Goal: Task Accomplishment & Management: Use online tool/utility

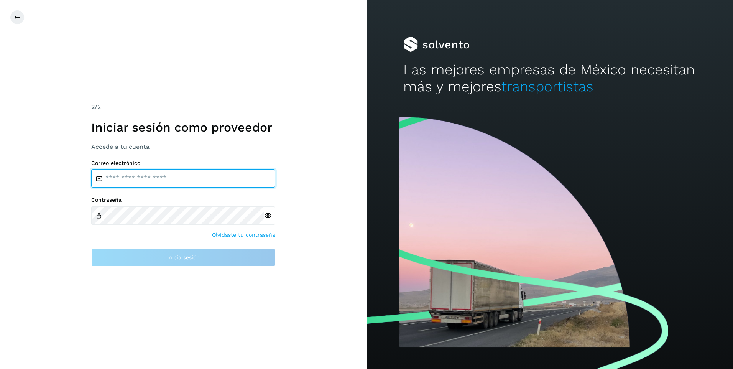
type input "**********"
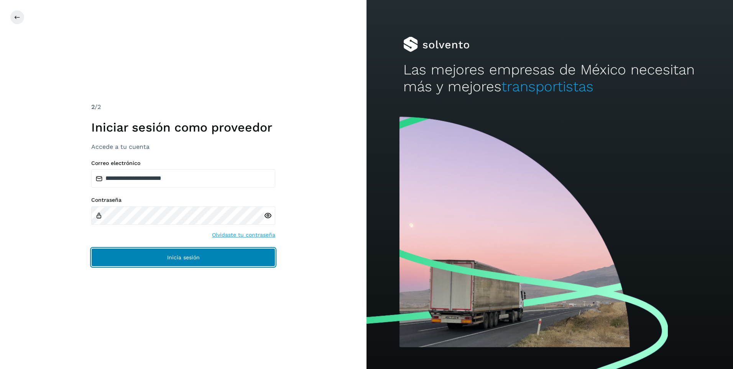
click at [230, 255] on button "Inicia sesión" at bounding box center [183, 257] width 184 height 18
click at [223, 256] on button "Inicia sesión" at bounding box center [183, 257] width 184 height 18
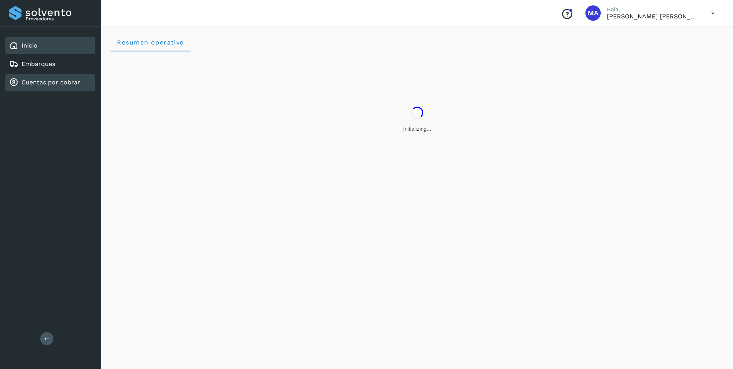
click at [45, 82] on link "Cuentas por cobrar" at bounding box center [50, 82] width 59 height 7
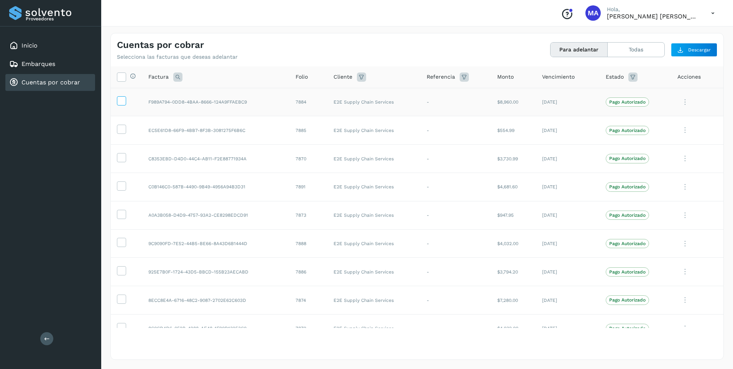
click at [123, 102] on icon at bounding box center [121, 100] width 8 height 8
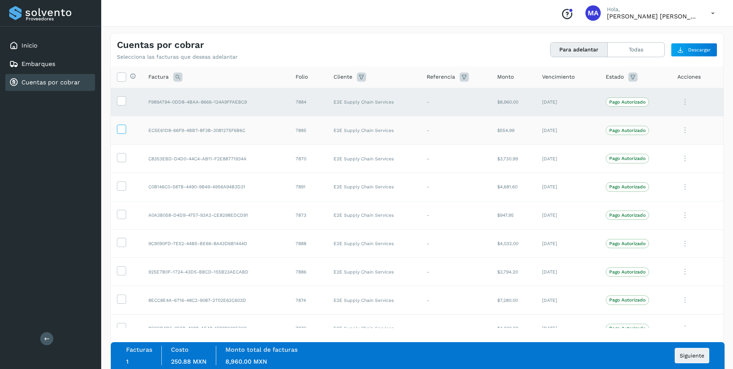
click at [122, 127] on icon at bounding box center [121, 129] width 8 height 8
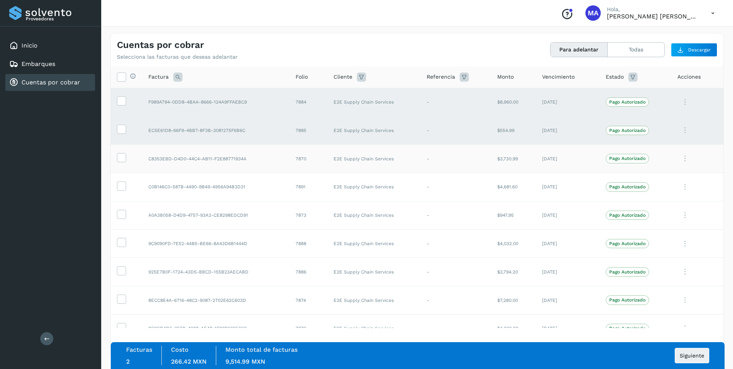
drag, startPoint x: 120, startPoint y: 159, endPoint x: 120, endPoint y: 163, distance: 3.9
click at [120, 159] on icon at bounding box center [121, 157] width 8 height 8
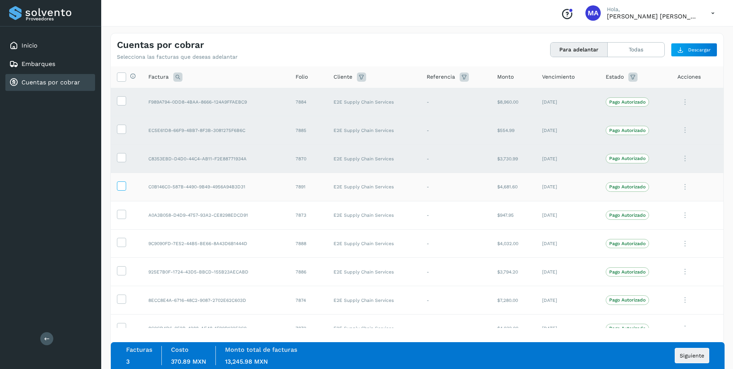
click at [123, 183] on icon at bounding box center [121, 185] width 8 height 8
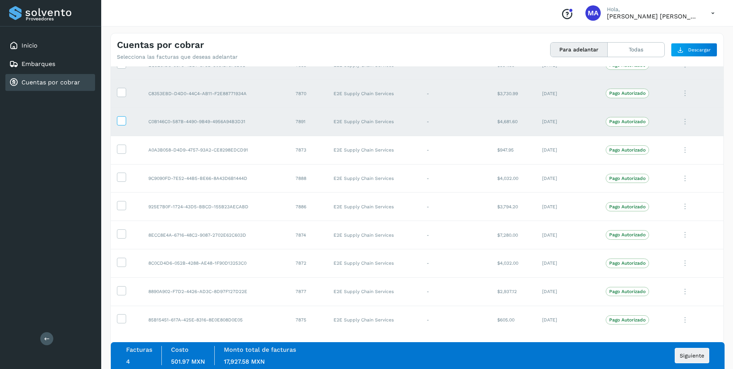
scroll to position [77, 0]
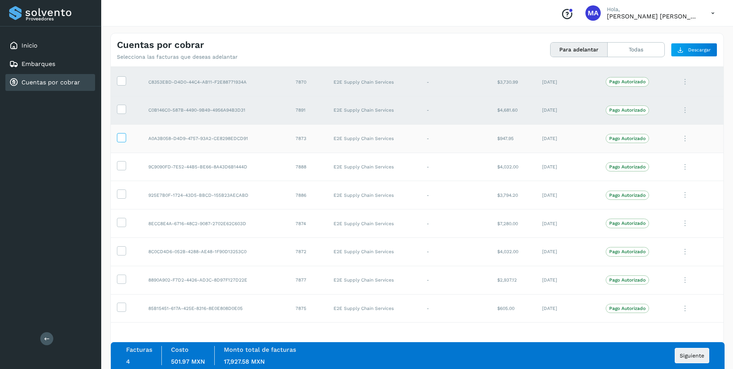
click at [121, 141] on span at bounding box center [121, 138] width 8 height 5
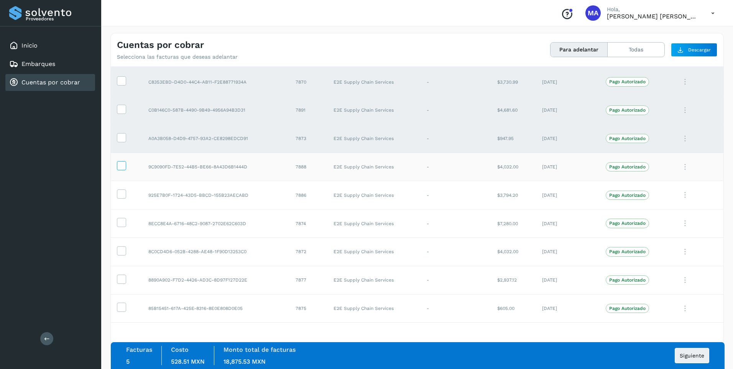
click at [119, 168] on icon at bounding box center [121, 165] width 8 height 8
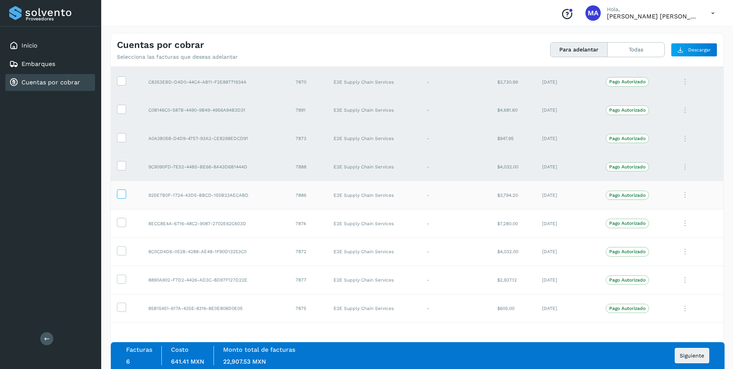
click at [123, 199] on label at bounding box center [121, 193] width 9 height 9
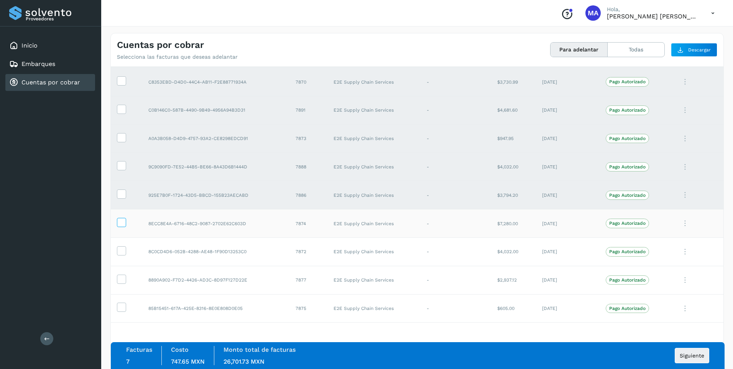
click at [123, 218] on td at bounding box center [126, 223] width 31 height 28
drag, startPoint x: 123, startPoint y: 218, endPoint x: 124, endPoint y: 225, distance: 6.2
click at [124, 225] on icon at bounding box center [121, 222] width 8 height 8
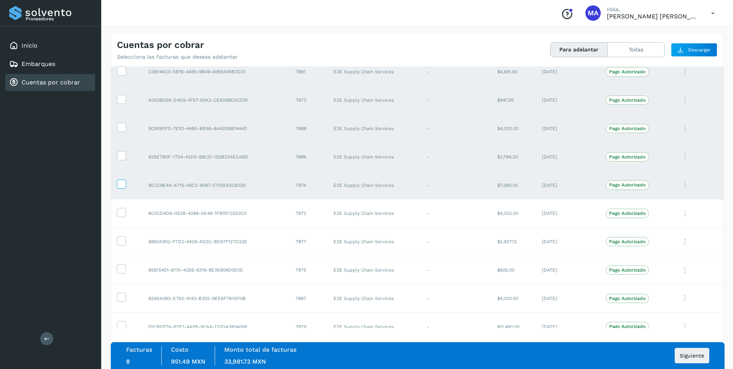
scroll to position [153, 0]
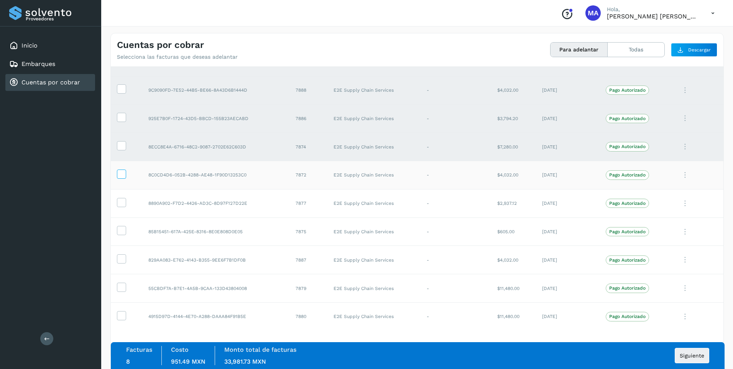
click at [122, 173] on icon at bounding box center [121, 173] width 8 height 8
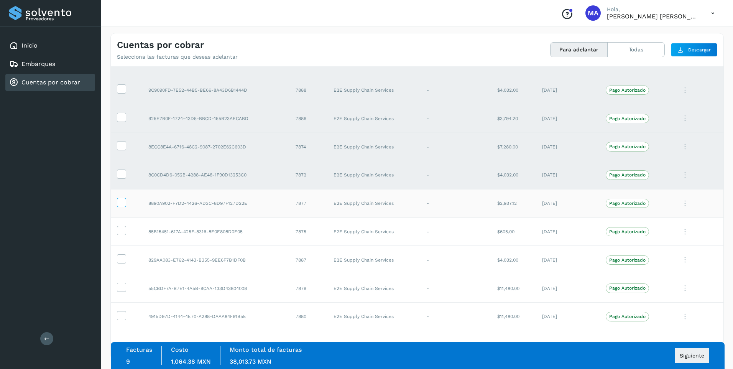
click at [124, 203] on icon at bounding box center [121, 202] width 8 height 8
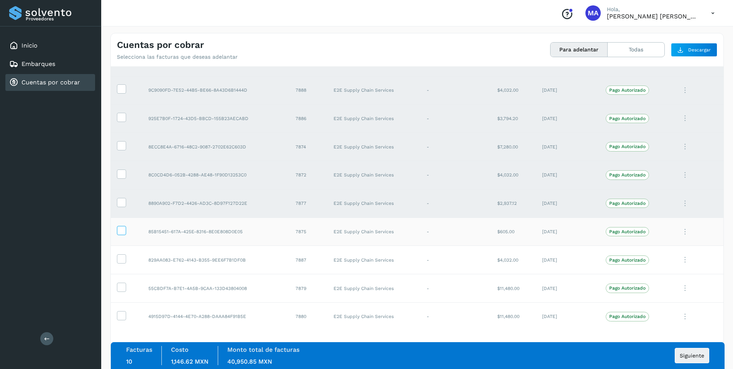
click at [123, 230] on icon at bounding box center [121, 230] width 8 height 8
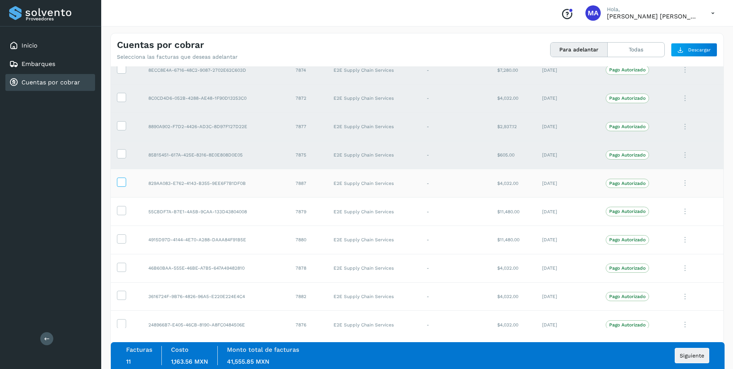
click at [123, 181] on icon at bounding box center [121, 181] width 8 height 8
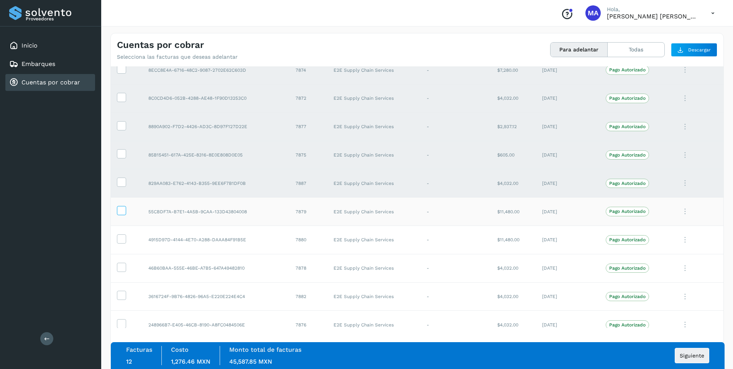
click at [125, 209] on icon at bounding box center [121, 210] width 8 height 8
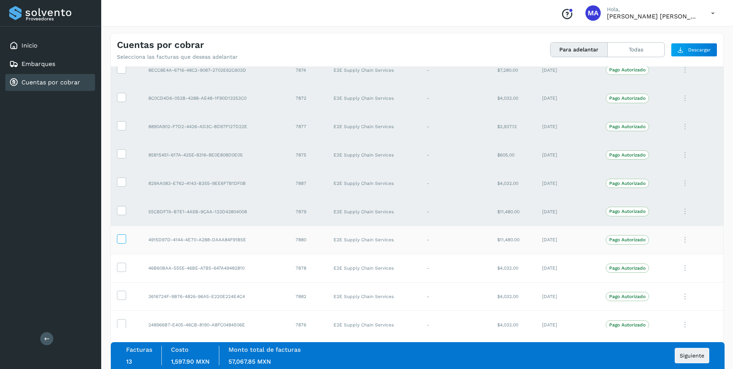
click at [121, 237] on icon at bounding box center [121, 238] width 8 height 8
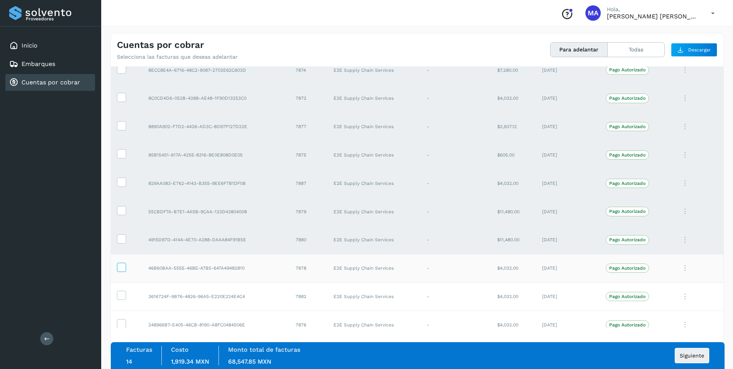
click at [122, 264] on icon at bounding box center [121, 267] width 8 height 8
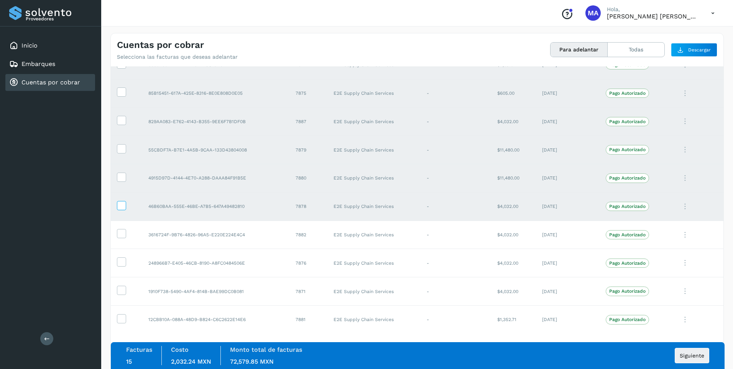
scroll to position [307, 0]
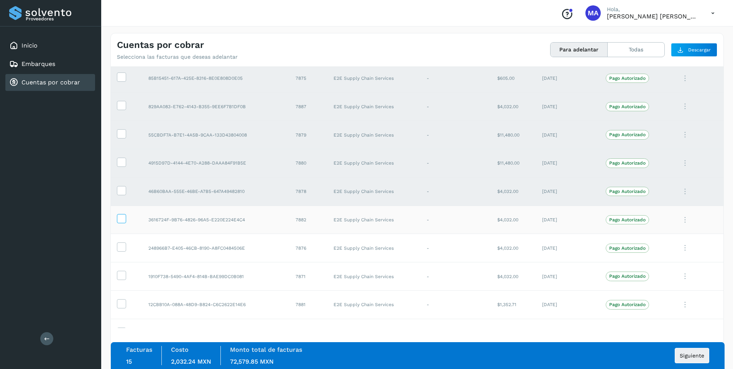
click at [122, 215] on icon at bounding box center [121, 218] width 8 height 8
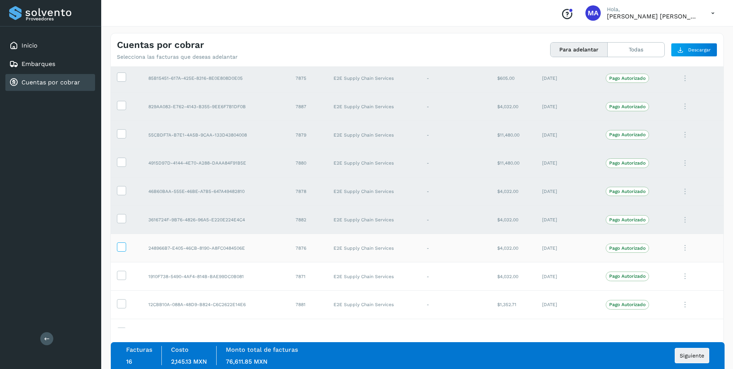
click at [120, 247] on icon at bounding box center [121, 246] width 8 height 8
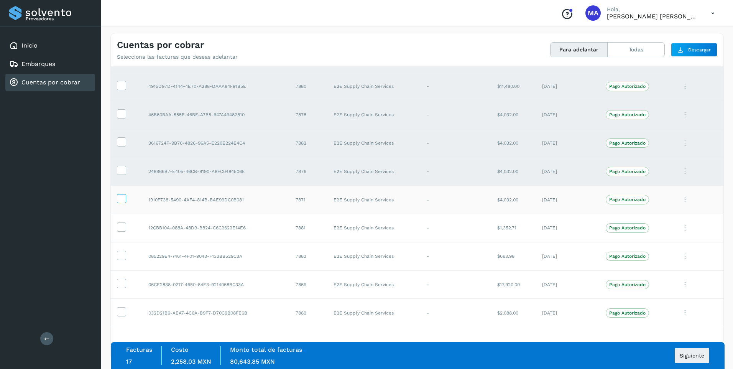
click at [121, 199] on icon at bounding box center [121, 198] width 8 height 8
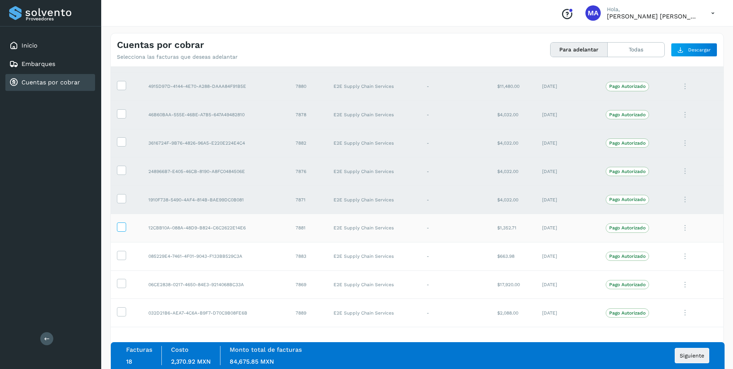
click at [120, 230] on icon at bounding box center [121, 226] width 8 height 8
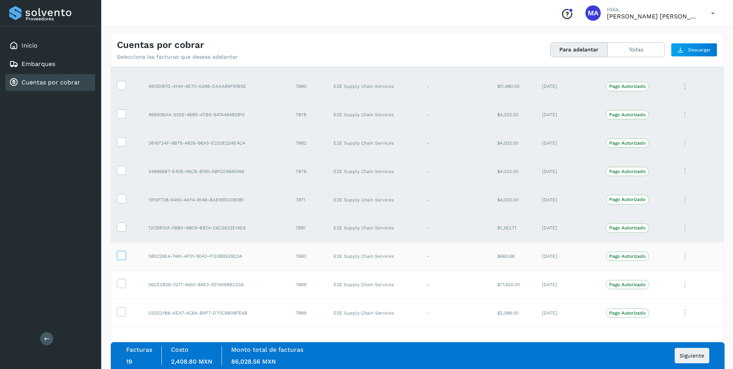
click at [124, 254] on icon at bounding box center [121, 255] width 8 height 8
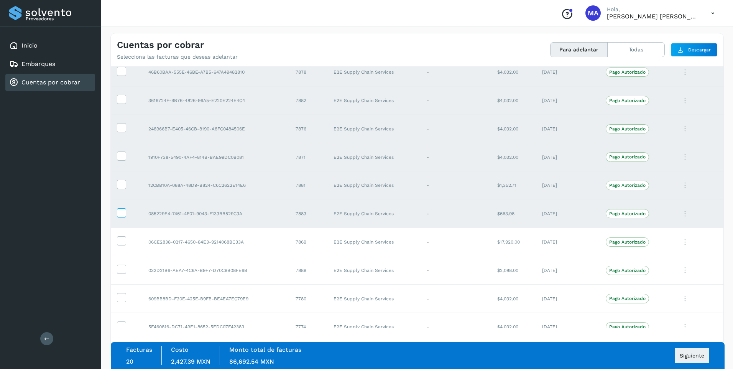
scroll to position [460, 0]
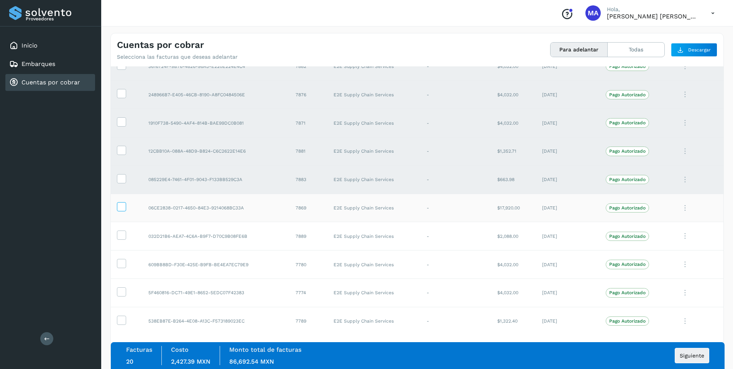
click at [123, 210] on icon at bounding box center [121, 206] width 8 height 8
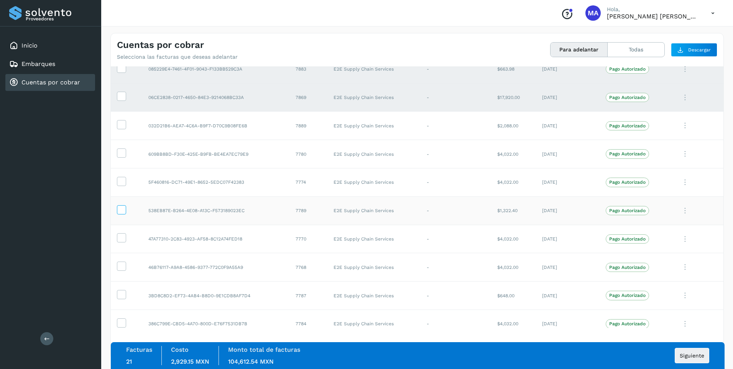
scroll to position [569, 0]
click at [119, 124] on icon at bounding box center [121, 126] width 8 height 8
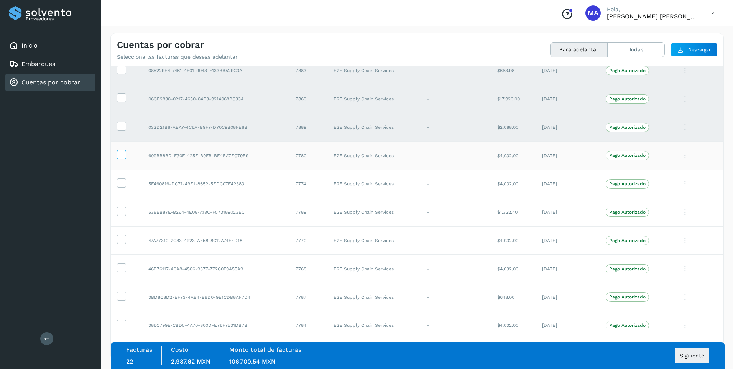
click at [122, 157] on icon at bounding box center [121, 154] width 8 height 8
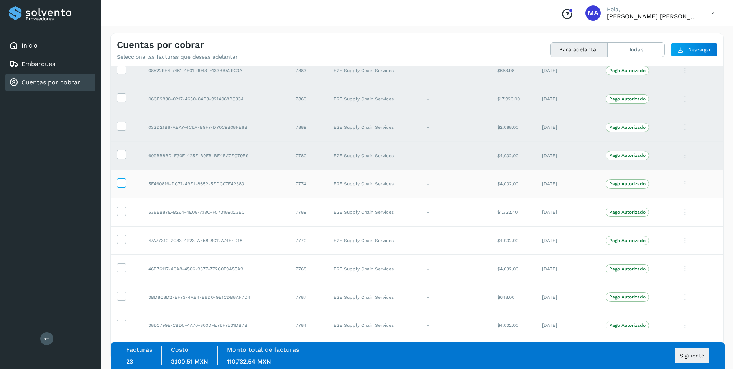
click at [120, 185] on icon at bounding box center [121, 182] width 8 height 8
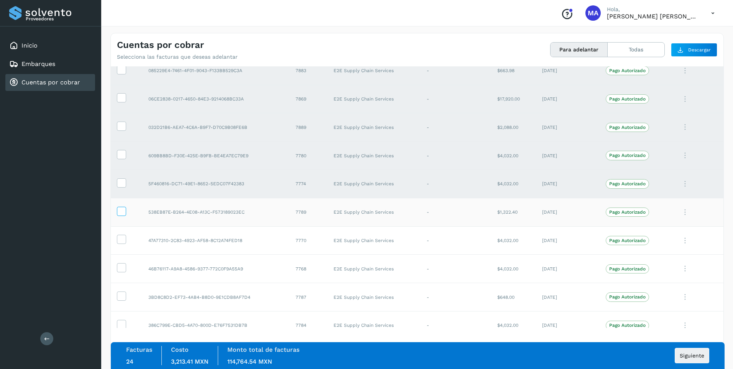
click at [121, 211] on icon at bounding box center [121, 211] width 8 height 8
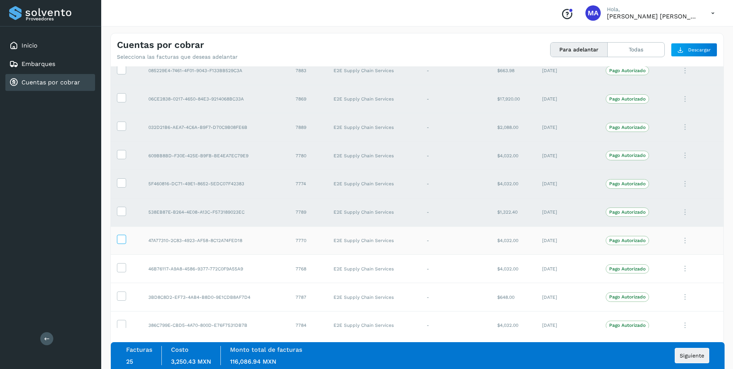
click at [122, 241] on icon at bounding box center [121, 239] width 8 height 8
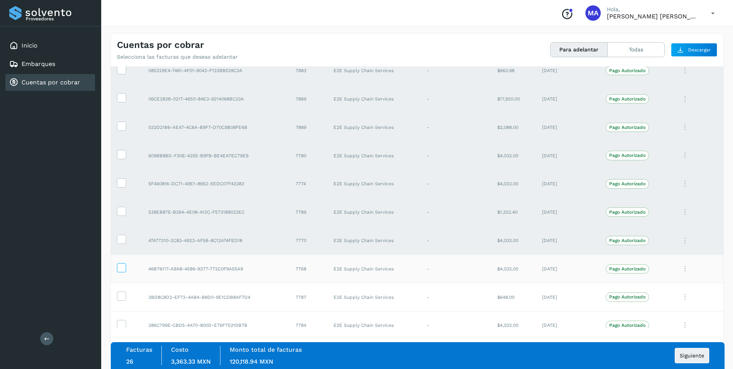
click at [117, 268] on label at bounding box center [121, 267] width 9 height 9
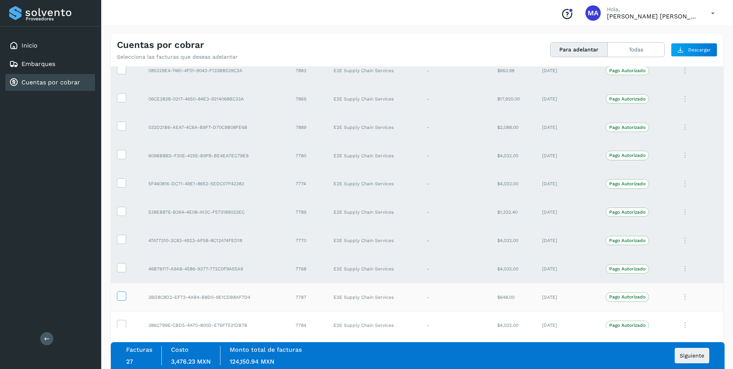
click at [118, 295] on icon at bounding box center [121, 295] width 8 height 8
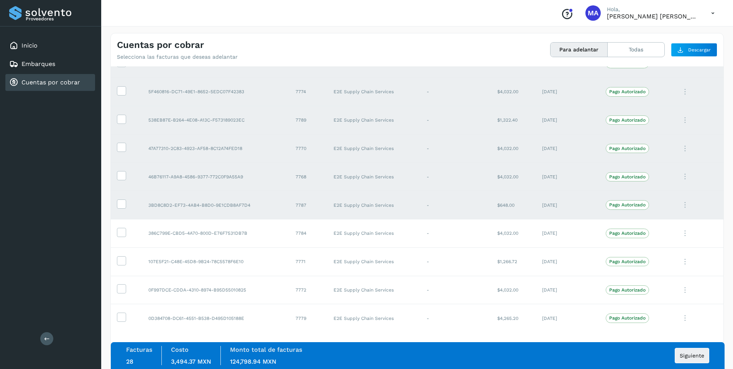
scroll to position [684, 0]
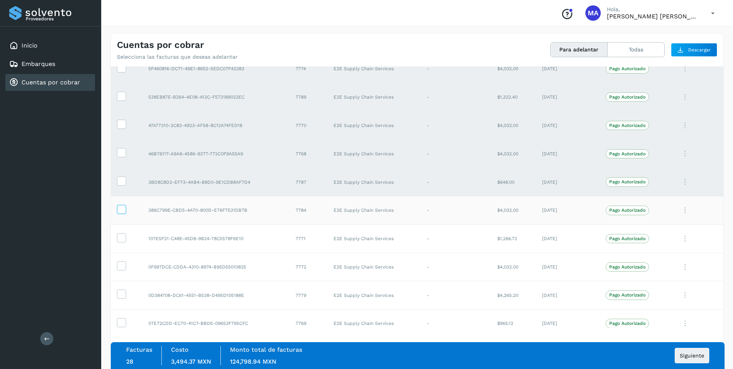
click at [121, 209] on icon at bounding box center [121, 209] width 8 height 8
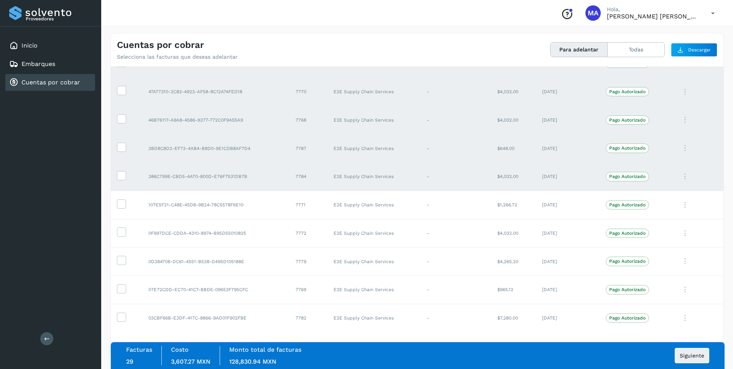
scroll to position [722, 0]
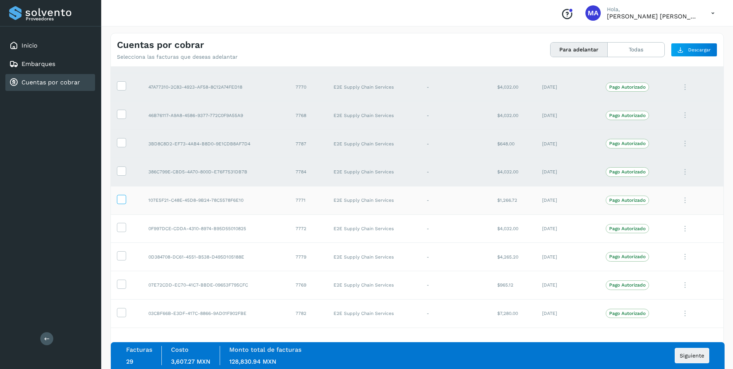
click at [122, 201] on icon at bounding box center [121, 199] width 8 height 8
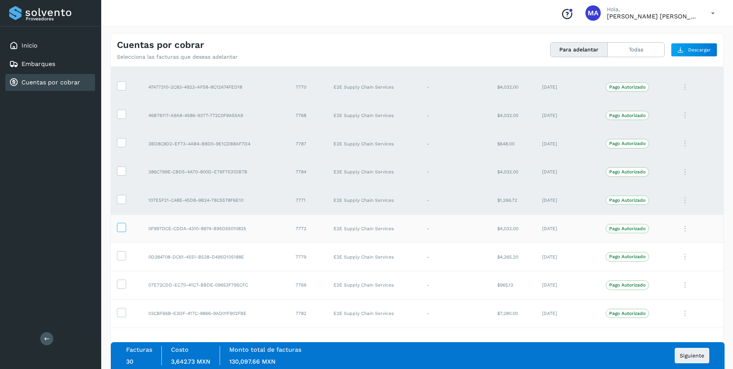
click at [124, 227] on icon at bounding box center [121, 227] width 8 height 8
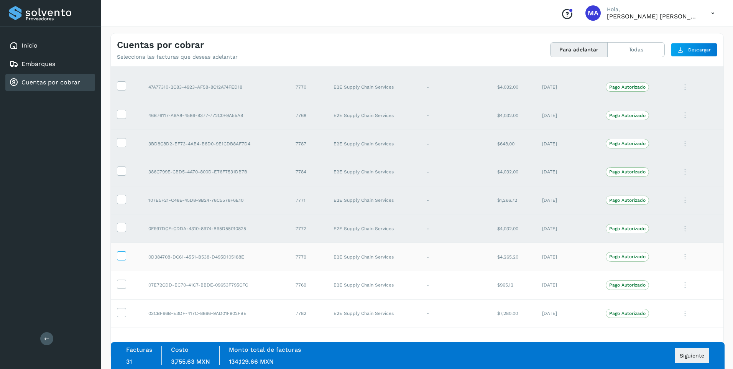
click at [125, 256] on icon at bounding box center [121, 255] width 8 height 8
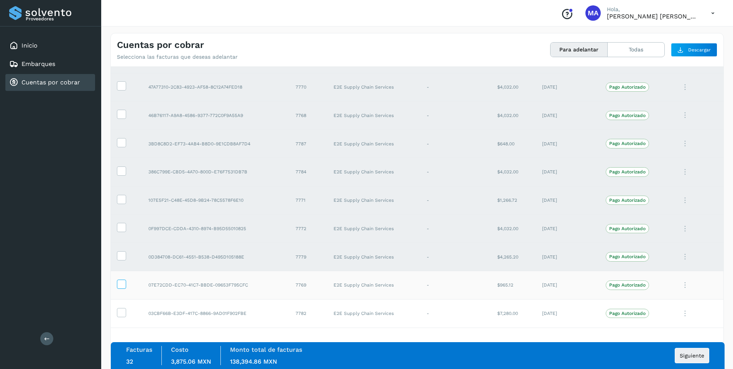
click at [124, 288] on span at bounding box center [121, 285] width 8 height 5
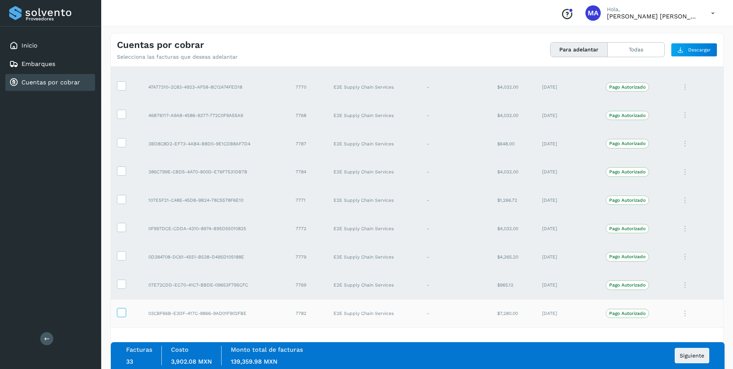
click at [121, 310] on icon at bounding box center [121, 312] width 8 height 8
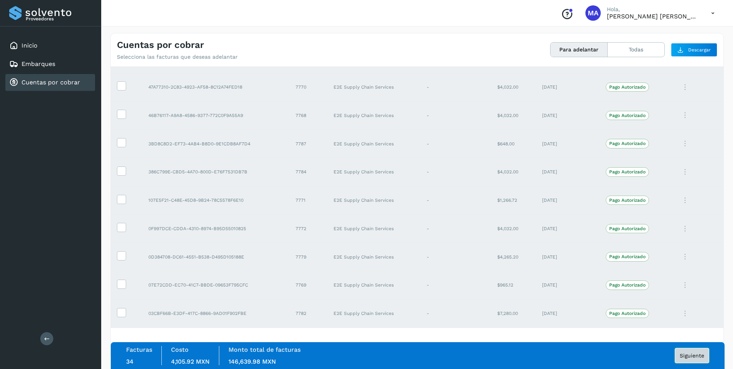
click at [696, 354] on span "Siguiente" at bounding box center [692, 355] width 25 height 5
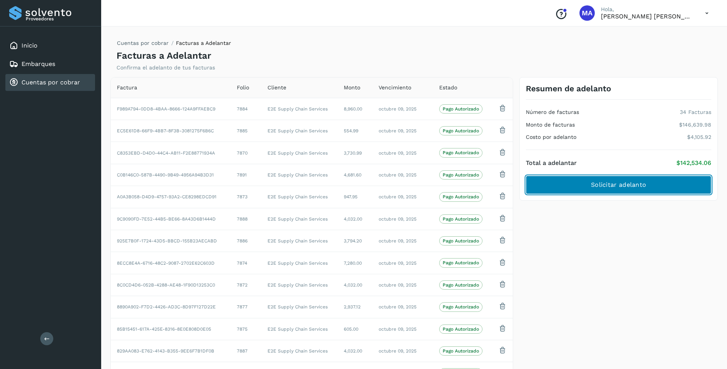
click at [584, 179] on button "Solicitar adelanto" at bounding box center [619, 185] width 186 height 18
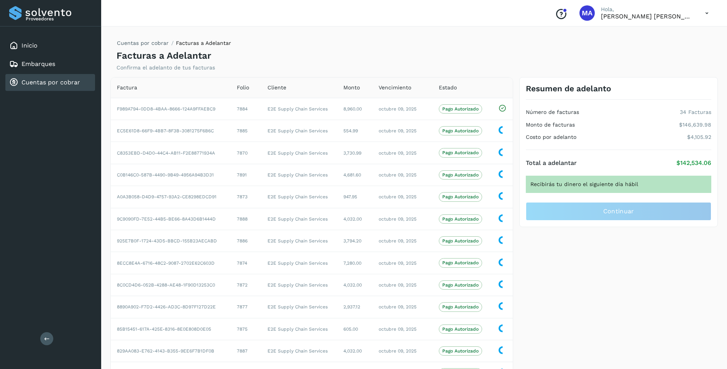
click at [707, 13] on icon at bounding box center [707, 13] width 16 height 16
click at [684, 34] on div "Cerrar sesión" at bounding box center [668, 34] width 91 height 15
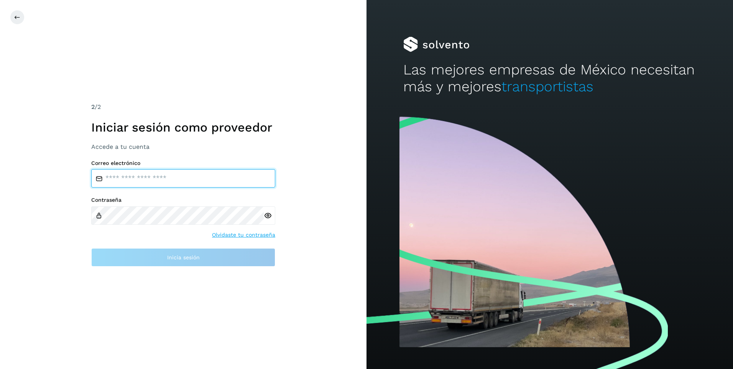
type input "**********"
